Goal: Transaction & Acquisition: Purchase product/service

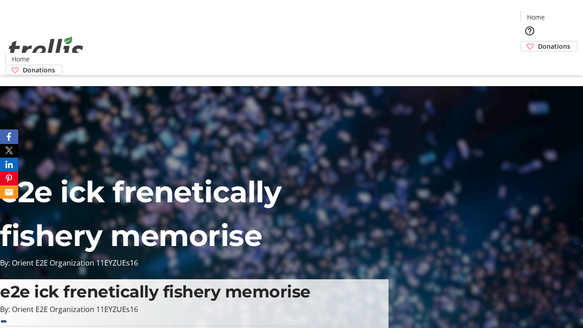
click at [557, 14] on span "Sign Up" at bounding box center [561, 12] width 26 height 11
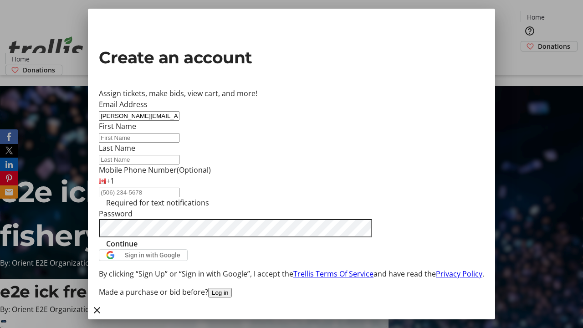
type input "[PERSON_NAME][EMAIL_ADDRESS][DOMAIN_NAME]"
type input "[PERSON_NAME]"
click at [138, 249] on span "Continue" at bounding box center [121, 243] width 31 height 11
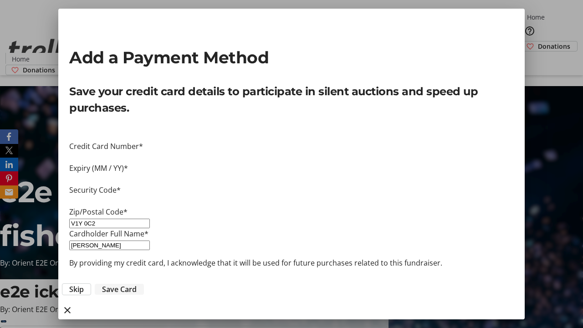
type input "V1Y 0C2"
click at [137, 284] on span "Save Card" at bounding box center [119, 289] width 35 height 11
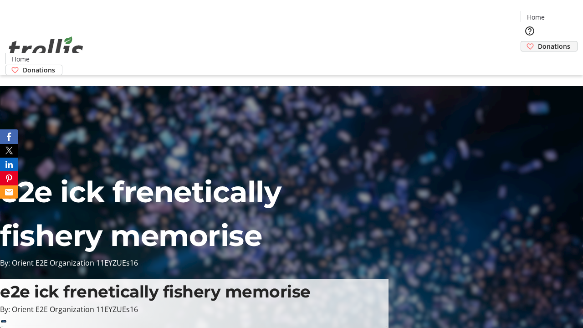
click at [538, 41] on span "Donations" at bounding box center [554, 46] width 32 height 10
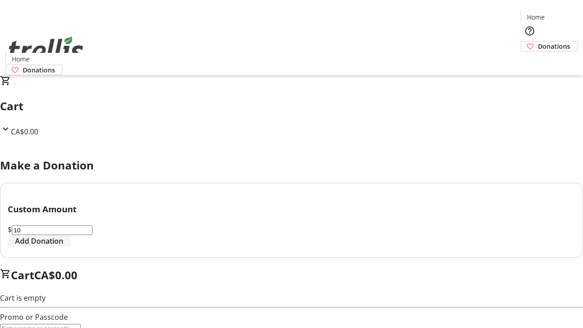
click at [63, 247] on span "Add Donation" at bounding box center [39, 241] width 48 height 11
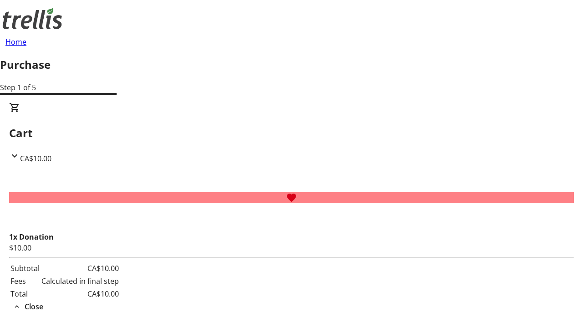
select select "CA"
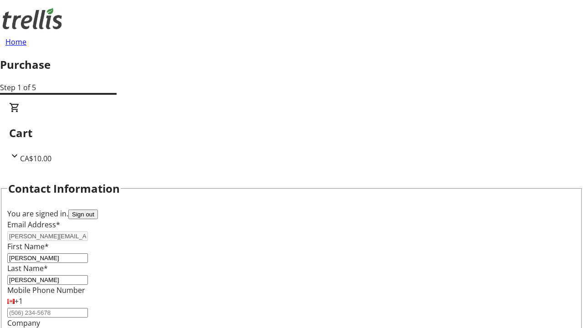
type input "[STREET_ADDRESS][PERSON_NAME]"
type input "Kelowna"
select select "BC"
type input "Kelowna"
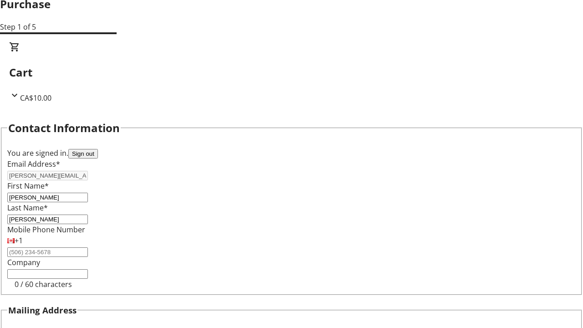
type input "V1Y 0C2"
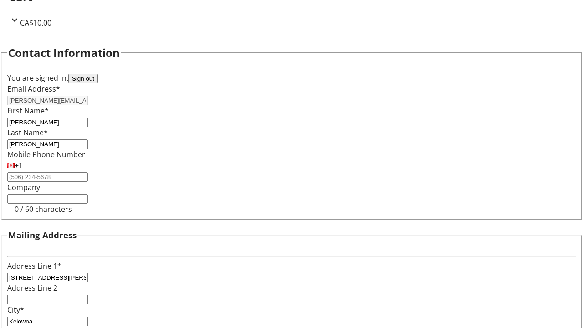
scroll to position [152, 0]
